Goal: Use online tool/utility

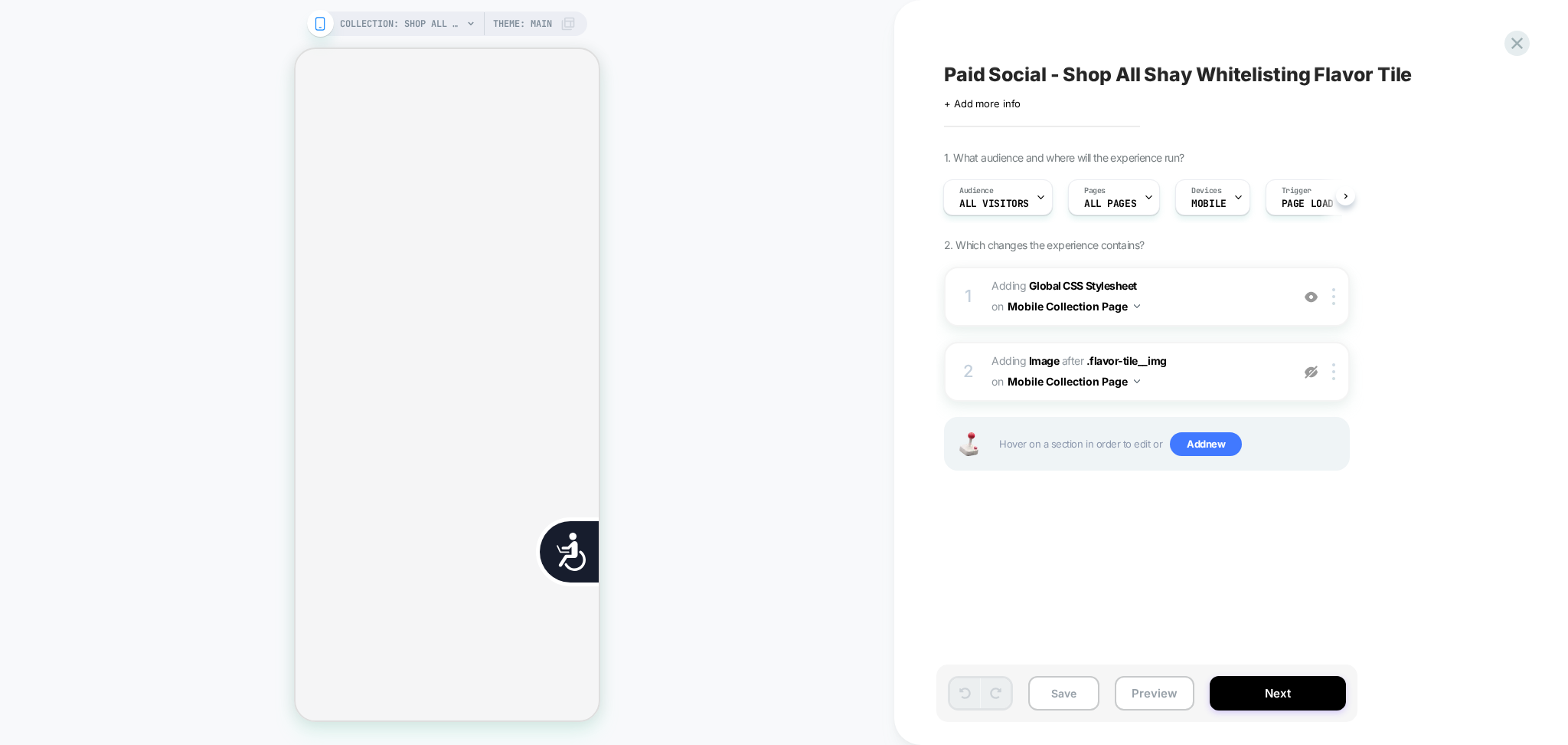
scroll to position [817, 0]
click at [1308, 297] on img at bounding box center [1311, 297] width 13 height 13
click at [1246, 298] on span "Adding Global CSS Stylesheet on Mobile Collection Page" at bounding box center [1137, 297] width 292 height 42
click at [1202, 285] on span "Adding Global CSS Stylesheet on Mobile Collection Page" at bounding box center [1137, 297] width 292 height 42
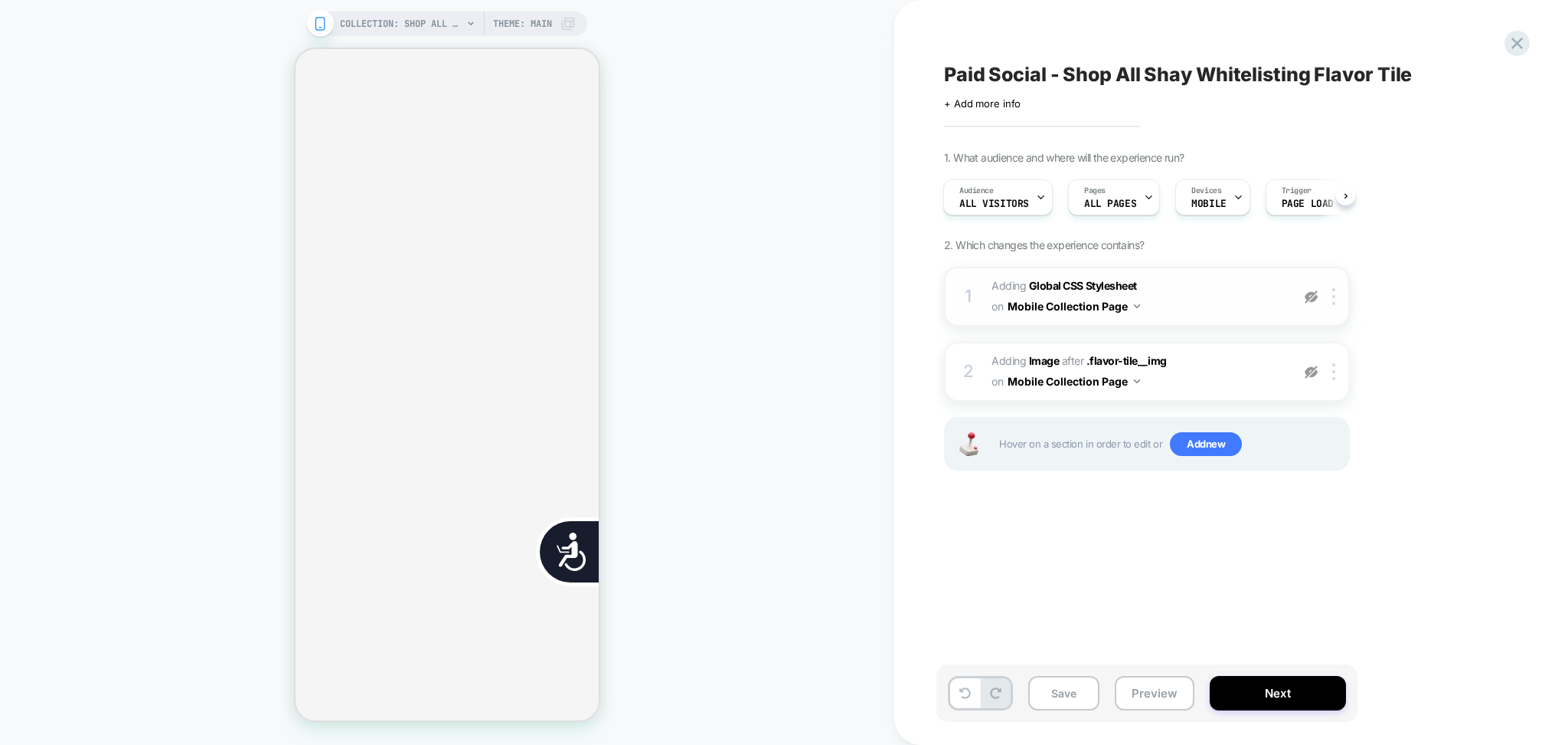
scroll to position [0, 311]
click at [1203, 300] on span "Adding Global CSS Stylesheet on Mobile Collection Page" at bounding box center [1137, 297] width 292 height 42
click at [1312, 301] on img at bounding box center [1311, 297] width 13 height 13
click at [1238, 301] on span "Adding Global CSS Stylesheet on Mobile Collection Page" at bounding box center [1137, 297] width 292 height 42
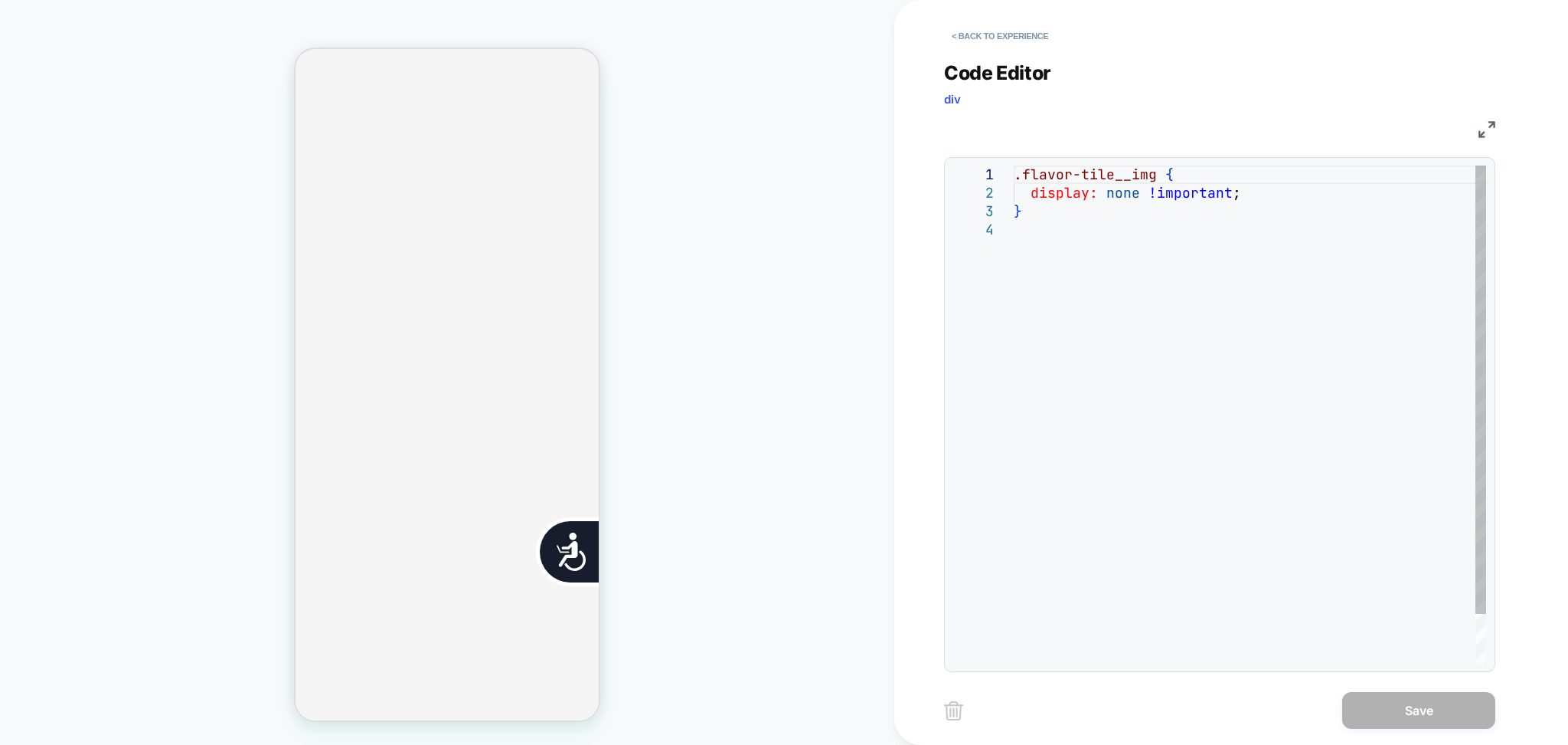
click at [1095, 216] on div ".flavor-tile__img { display: none !important ; }" at bounding box center [1250, 441] width 473 height 553
click at [1095, 245] on div ".flavor-tile__img { display: none !important ; }" at bounding box center [1250, 441] width 473 height 553
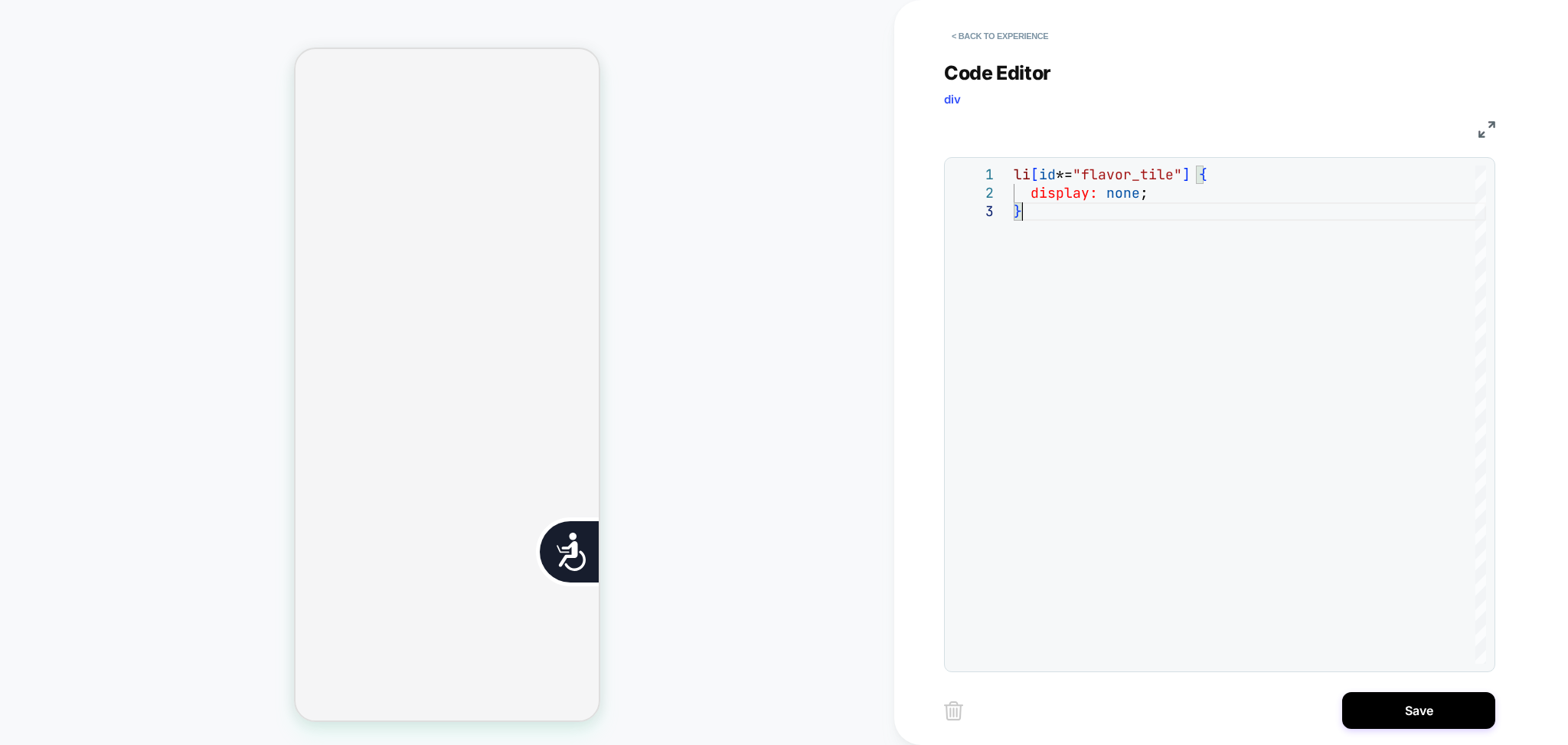
scroll to position [0, 621]
click at [1144, 267] on div "li [ id *= "flavor_tile" ] { display: none ; }" at bounding box center [1250, 433] width 473 height 535
type textarea "**********"
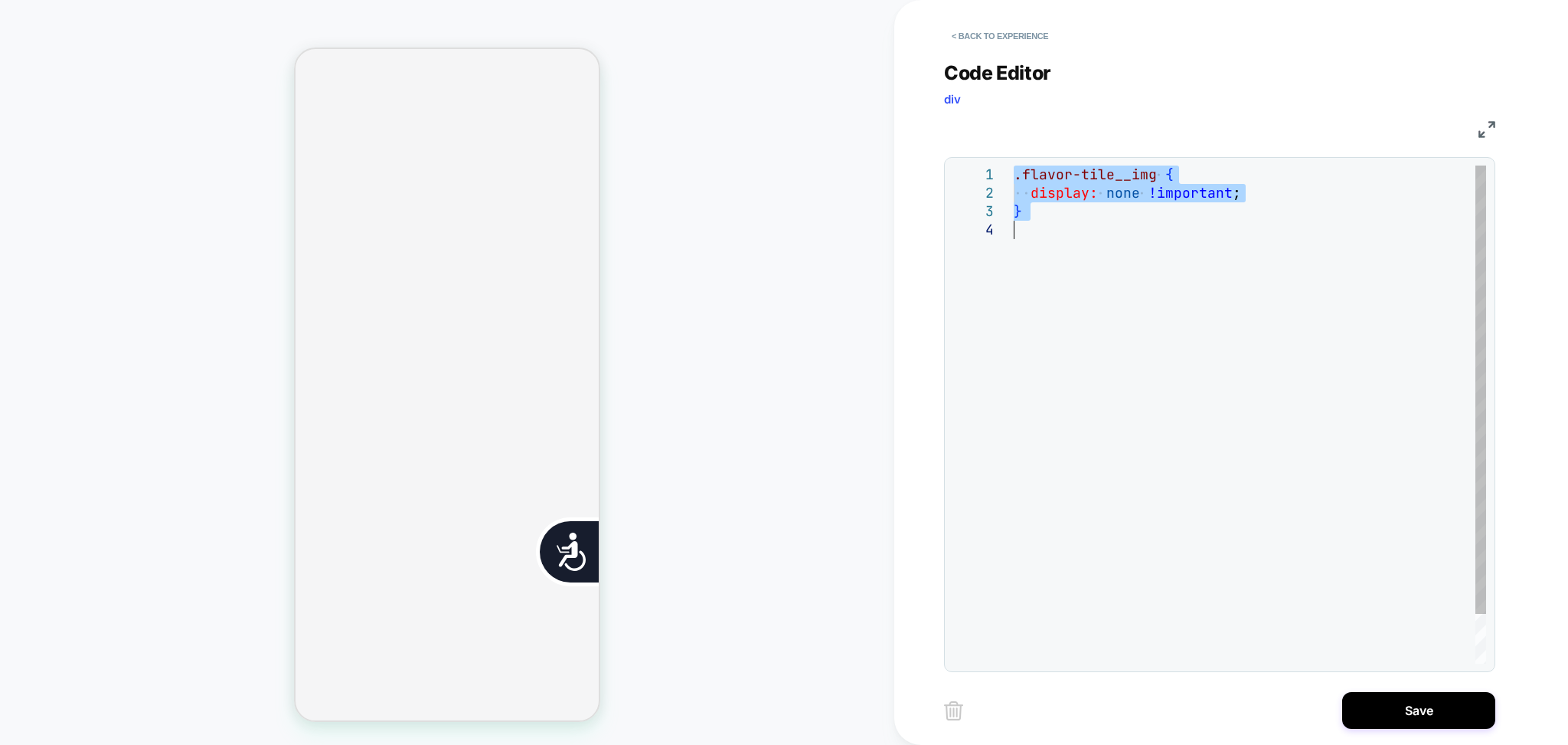
click at [1128, 349] on div ".flavor-tile__img { display: none !important ; }" at bounding box center [1250, 441] width 473 height 553
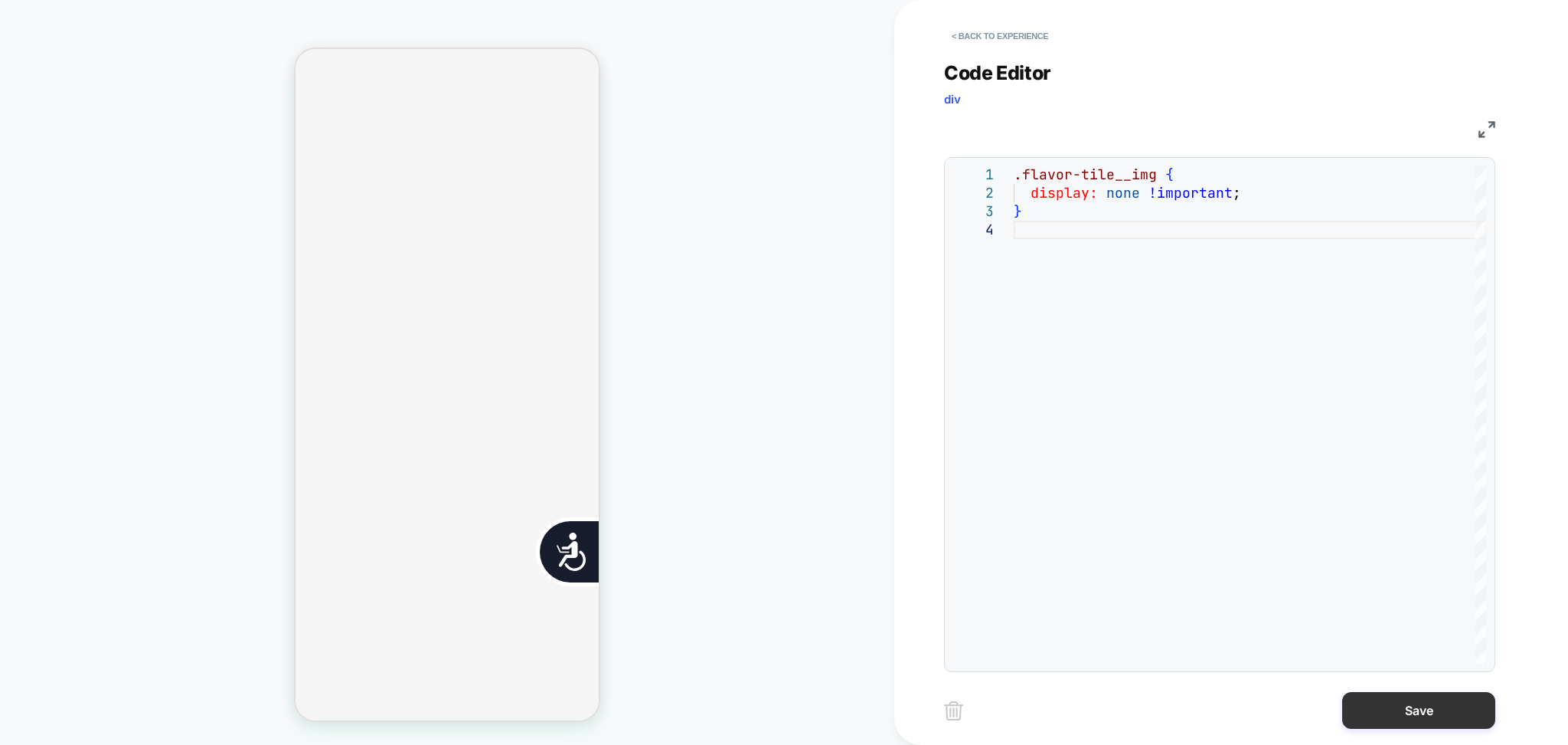
click at [1388, 706] on button "Save" at bounding box center [1419, 710] width 153 height 37
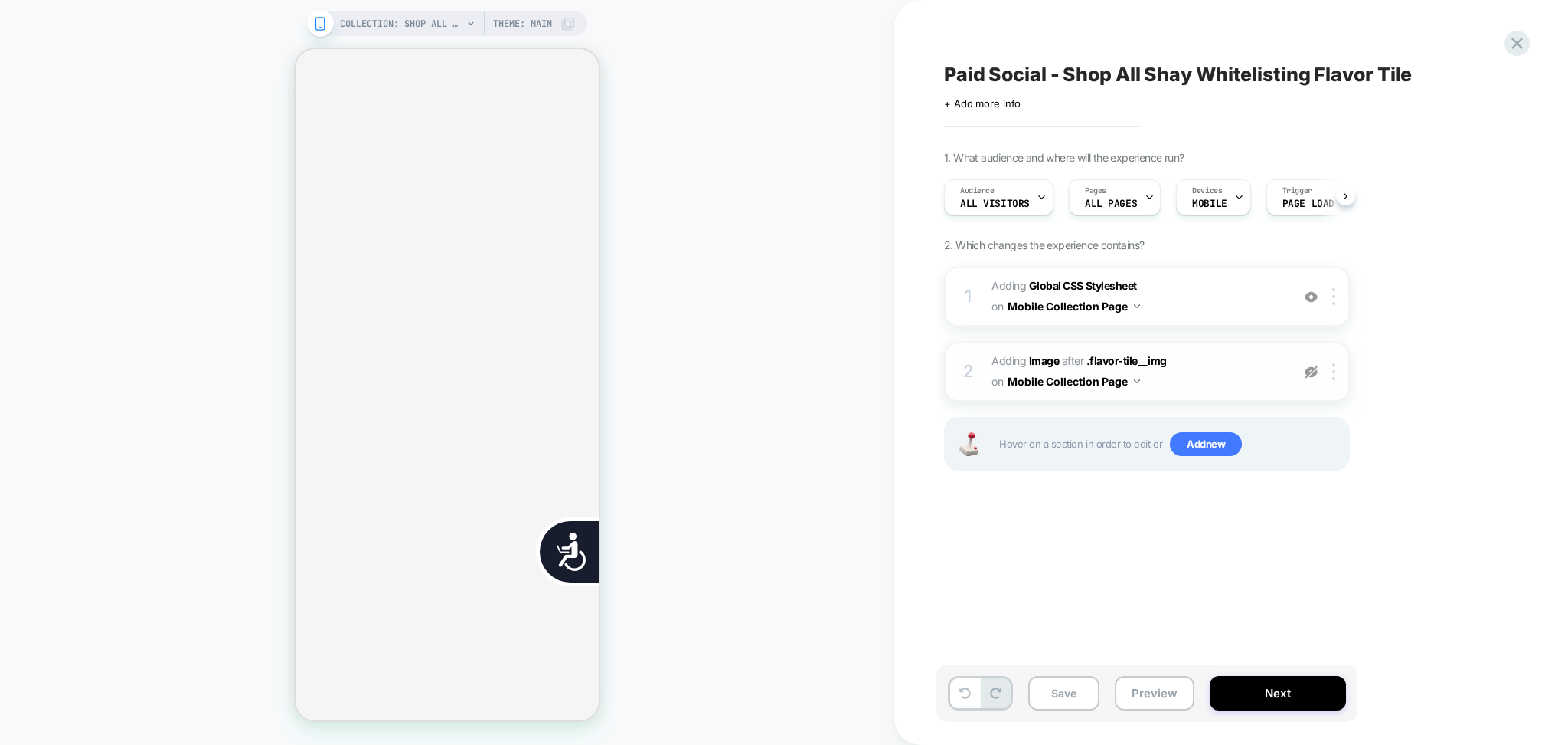
scroll to position [0, 1]
click at [1309, 371] on img at bounding box center [1311, 372] width 13 height 13
click at [1158, 699] on button "Preview" at bounding box center [1154, 693] width 79 height 35
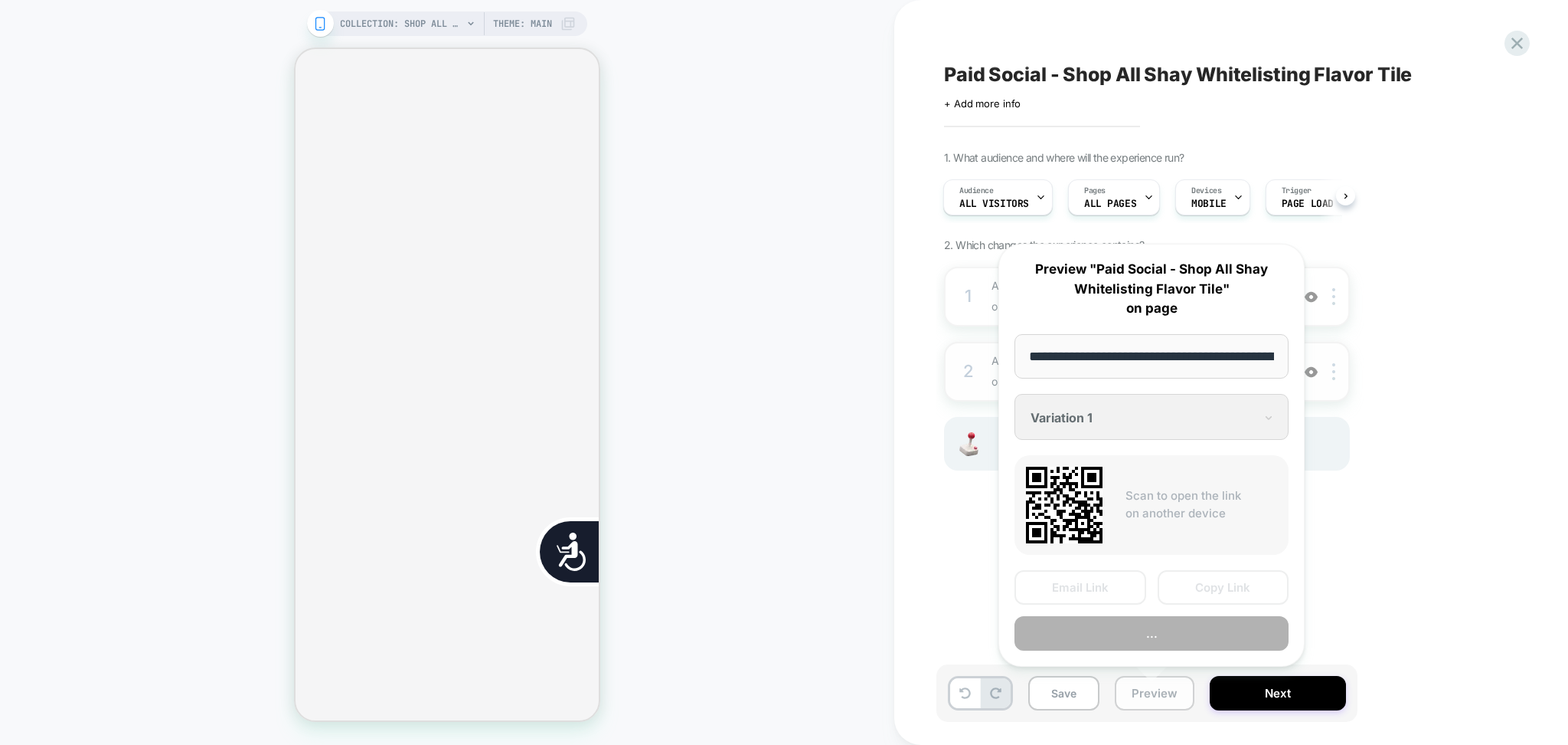
scroll to position [0, 99]
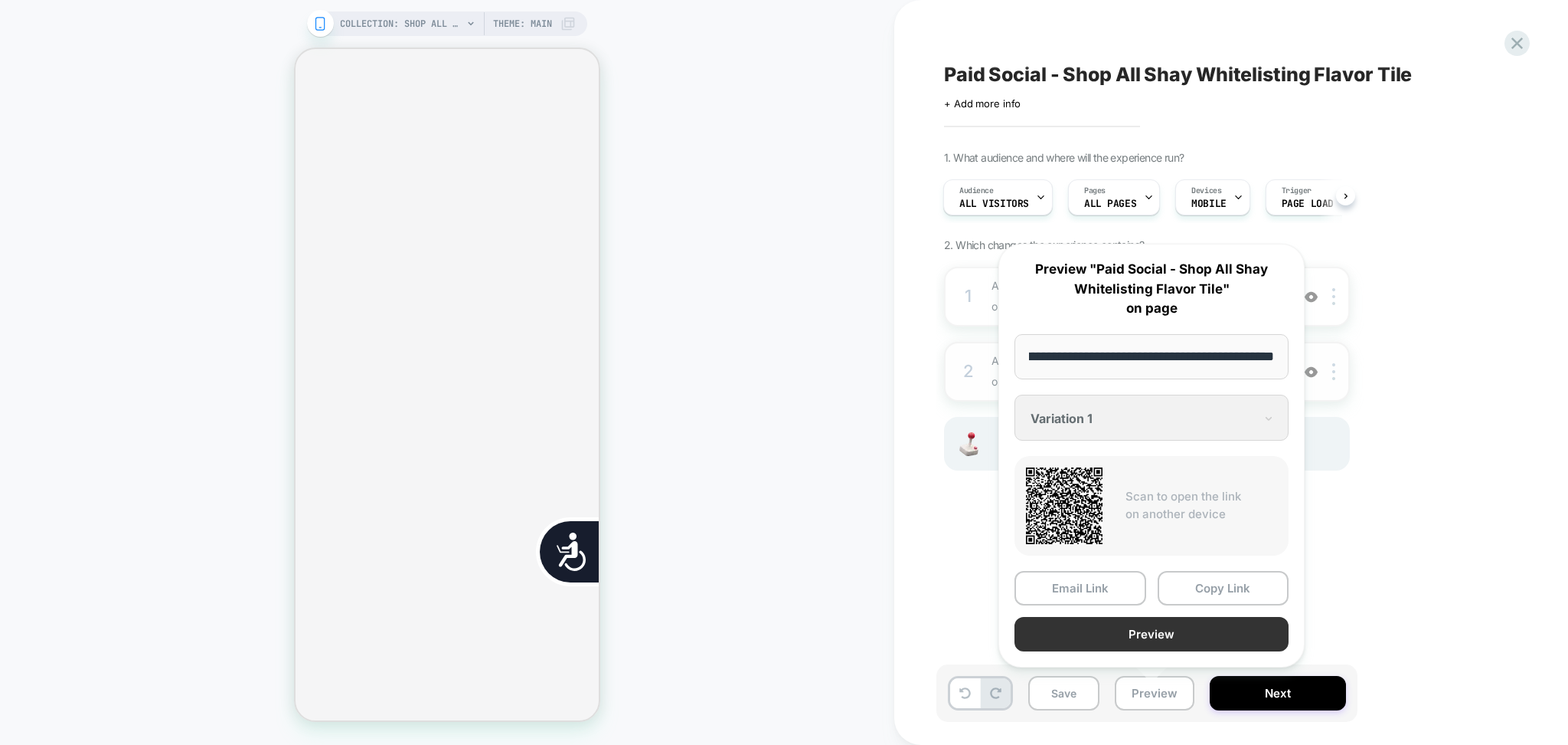
click at [1165, 625] on button "Preview" at bounding box center [1151, 634] width 274 height 35
